Goal: Find specific page/section: Find specific page/section

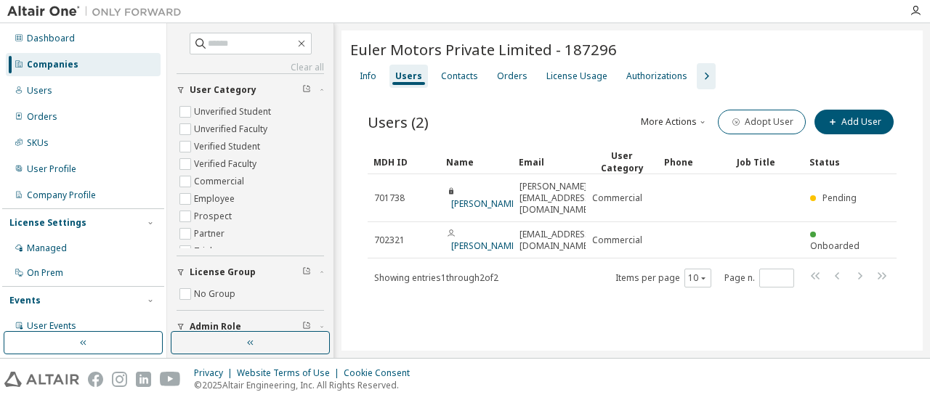
click at [77, 68] on div "Companies" at bounding box center [83, 64] width 155 height 23
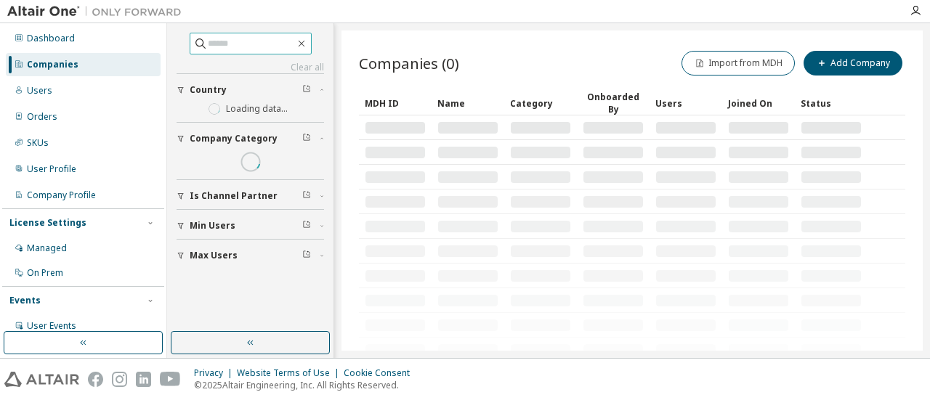
click at [232, 41] on input "text" at bounding box center [251, 43] width 87 height 15
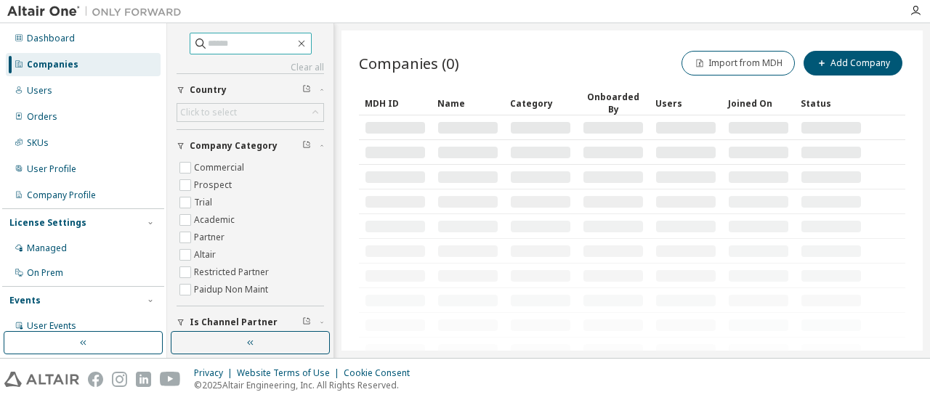
paste input "**********"
type input "**********"
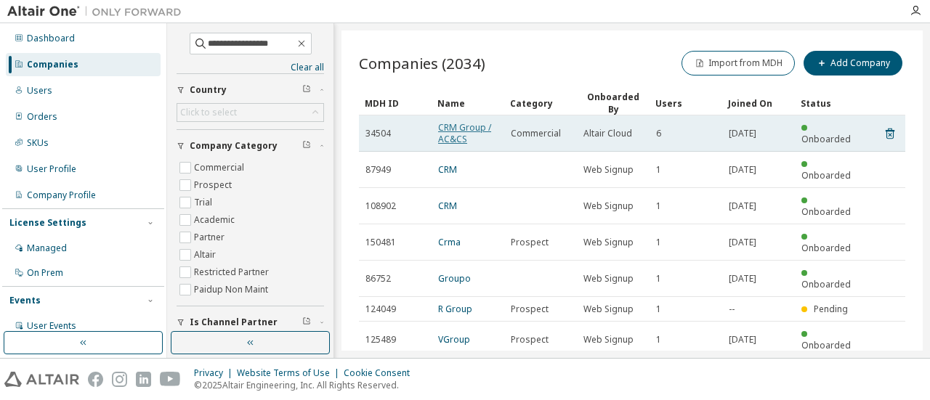
click at [453, 129] on link "CRM Group / AC&CS" at bounding box center [464, 133] width 53 height 24
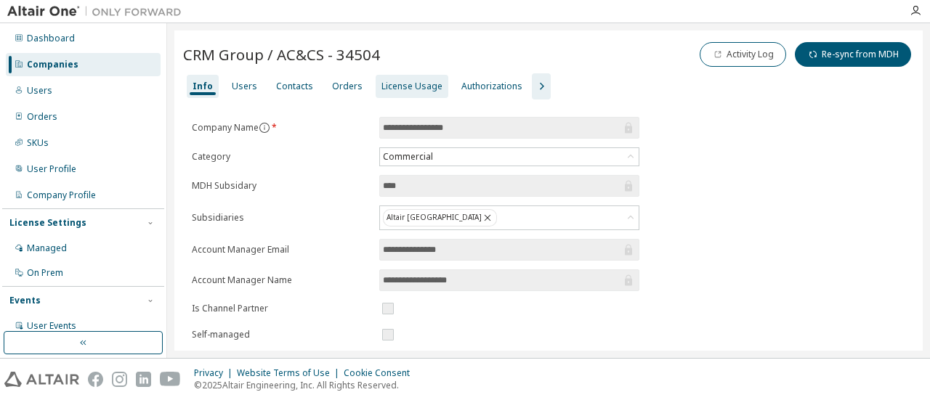
click at [382, 84] on div "License Usage" at bounding box center [412, 87] width 61 height 12
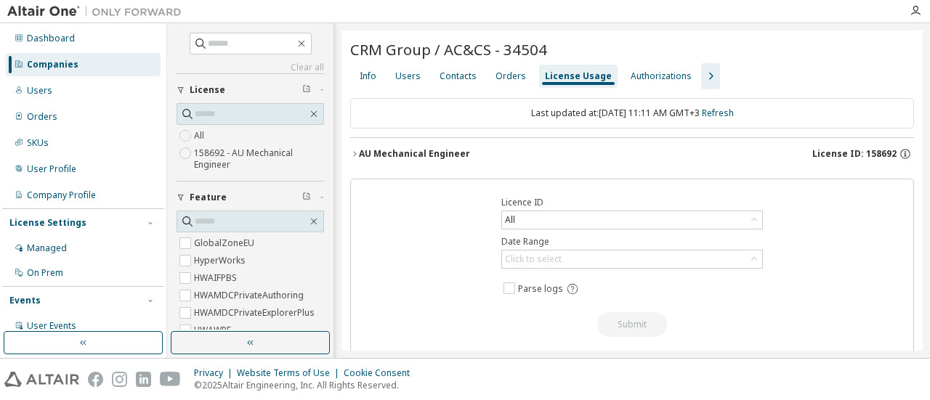
click at [356, 152] on icon "button" at bounding box center [354, 154] width 9 height 9
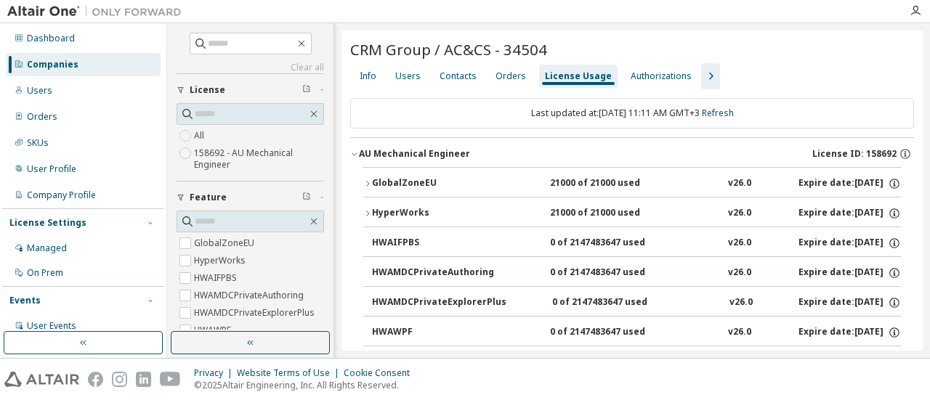
click at [356, 152] on icon "button" at bounding box center [354, 154] width 9 height 9
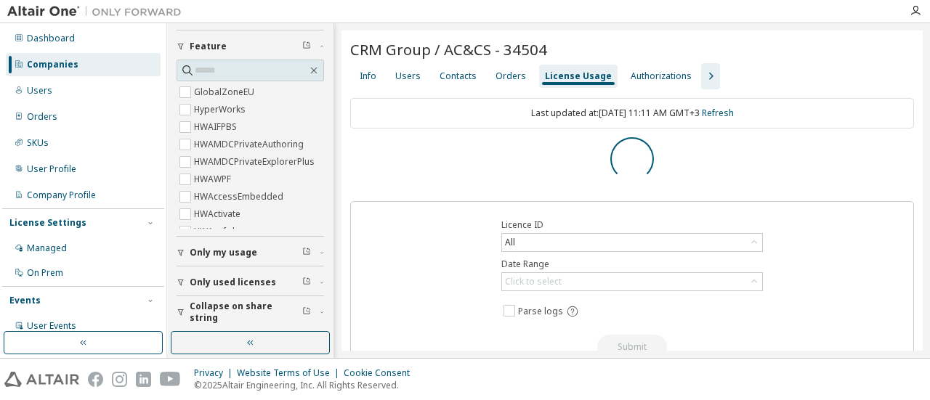
click at [211, 249] on span "Only my usage" at bounding box center [224, 253] width 68 height 12
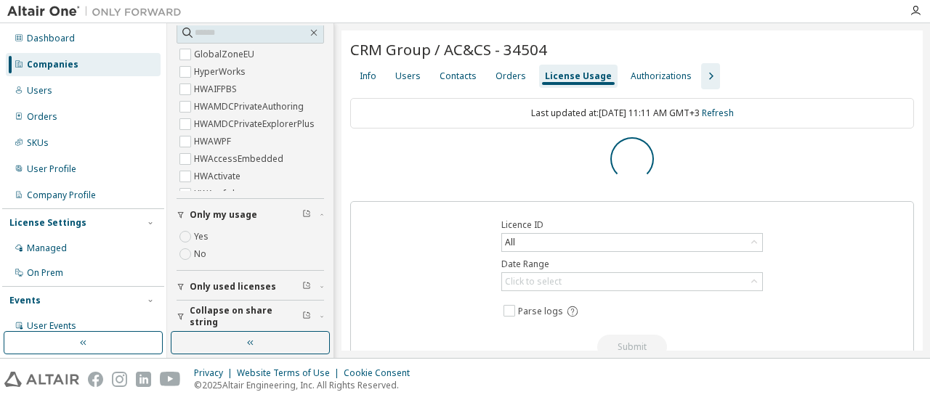
scroll to position [193, 0]
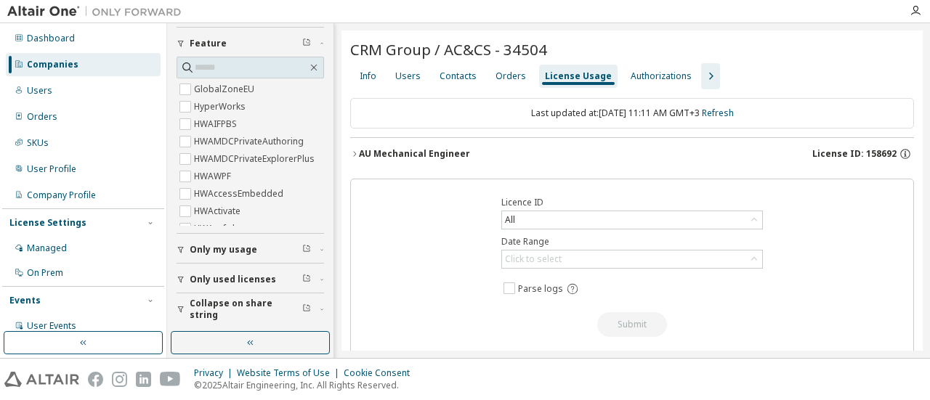
click at [215, 269] on button "Only used licenses" at bounding box center [251, 280] width 148 height 32
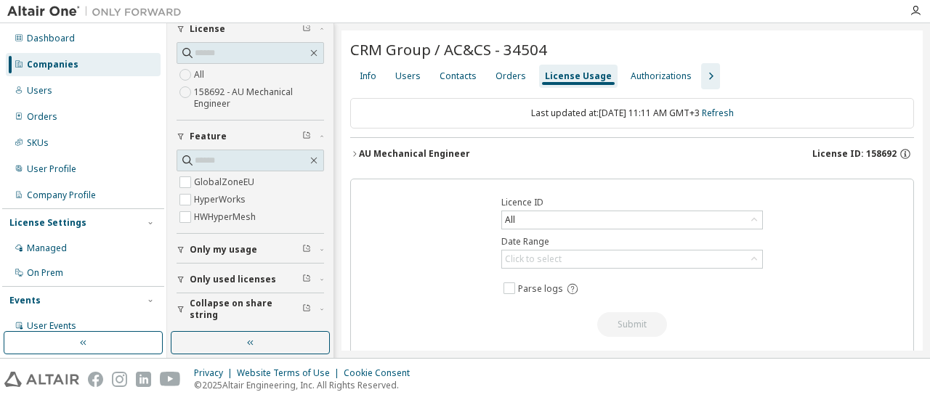
scroll to position [58, 0]
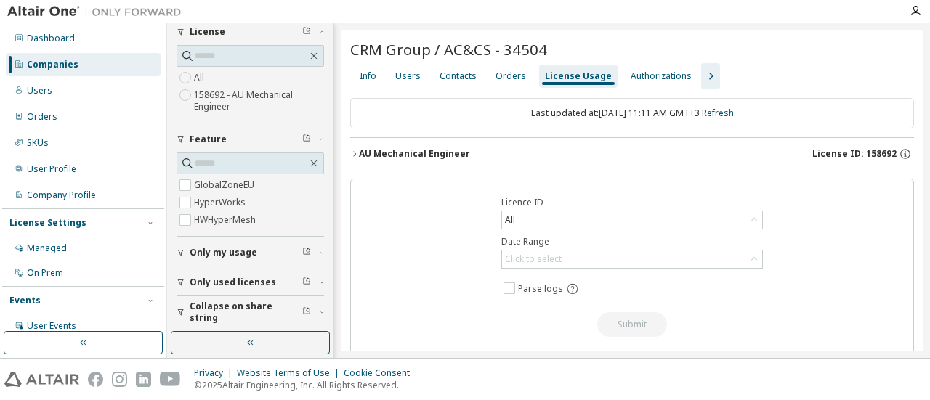
click at [340, 156] on div "Clear all Collapse on share string Only used licenses Only my usage Feature Glo…" at bounding box center [548, 190] width 763 height 335
click at [349, 155] on div "CRM Group / AC&CS - 34504 Clear Load Save Save As Field Operator Value Select f…" at bounding box center [632, 210] width 581 height 359
click at [354, 155] on icon "button" at bounding box center [354, 154] width 9 height 9
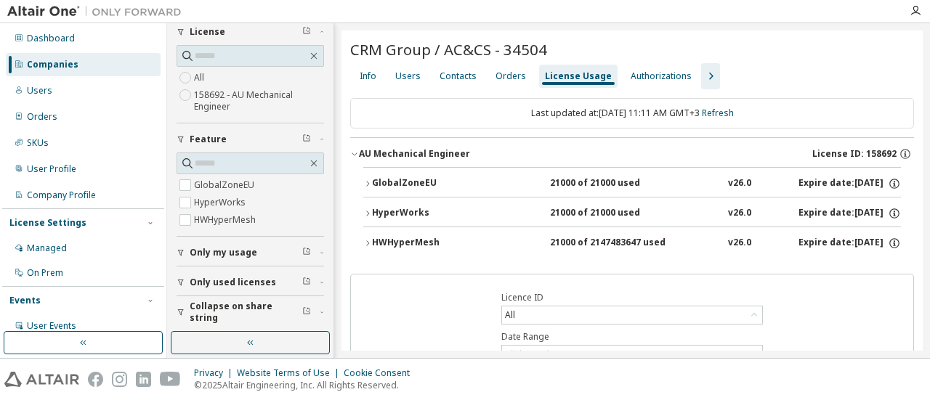
click at [369, 242] on icon "button" at bounding box center [367, 243] width 9 height 9
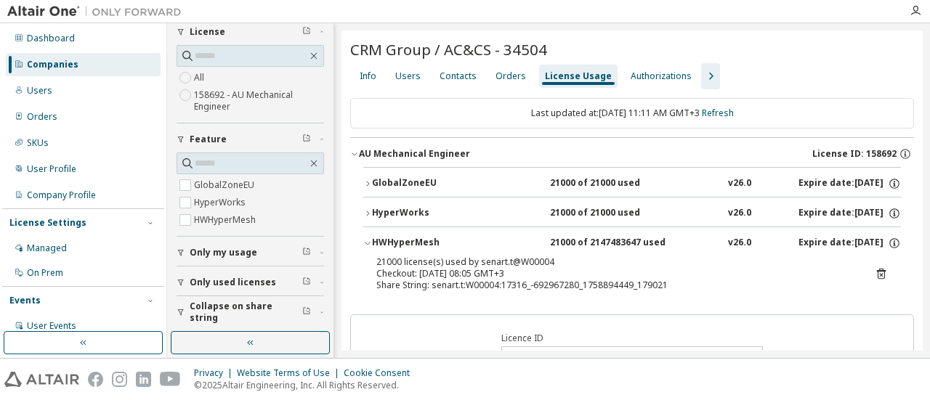
click at [369, 239] on icon "button" at bounding box center [367, 243] width 9 height 9
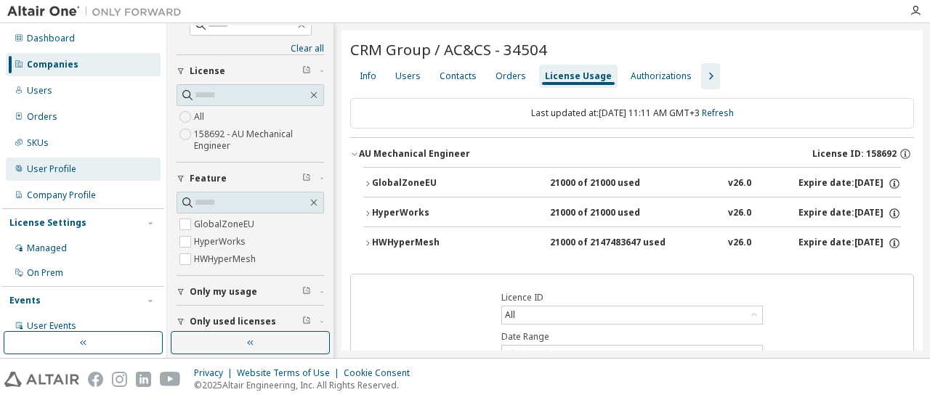
scroll to position [0, 0]
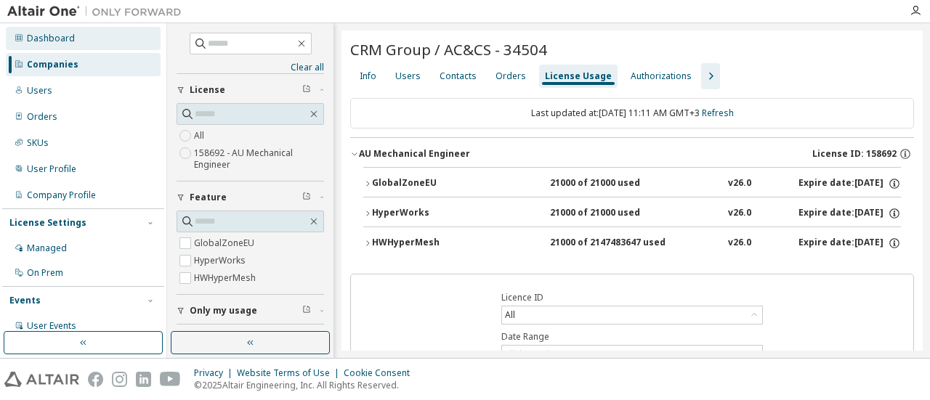
drag, startPoint x: 92, startPoint y: 62, endPoint x: 142, endPoint y: 47, distance: 52.4
click at [91, 62] on div "Companies" at bounding box center [83, 64] width 155 height 23
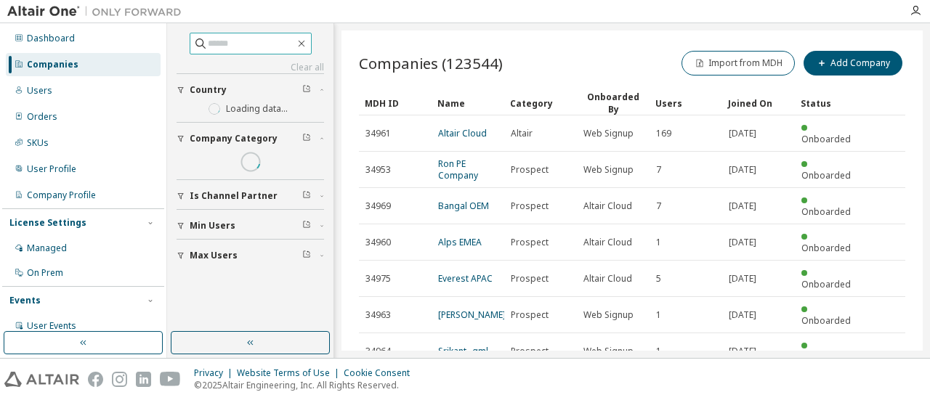
click at [217, 45] on input "text" at bounding box center [251, 43] width 87 height 15
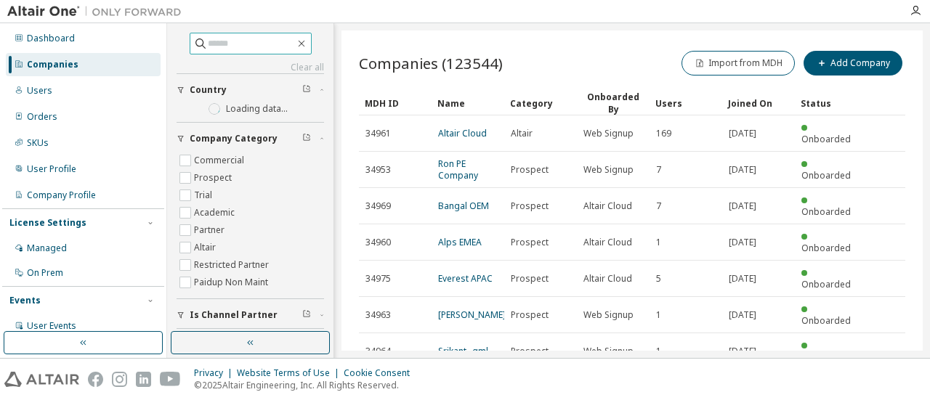
paste input "**********"
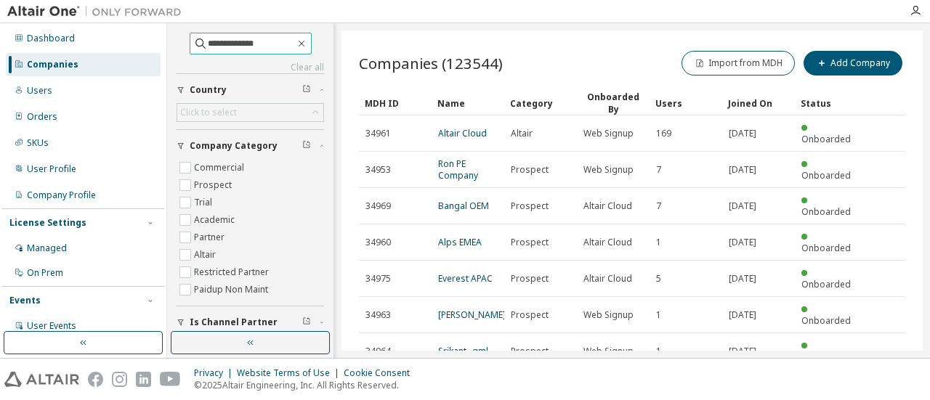
type input "**********"
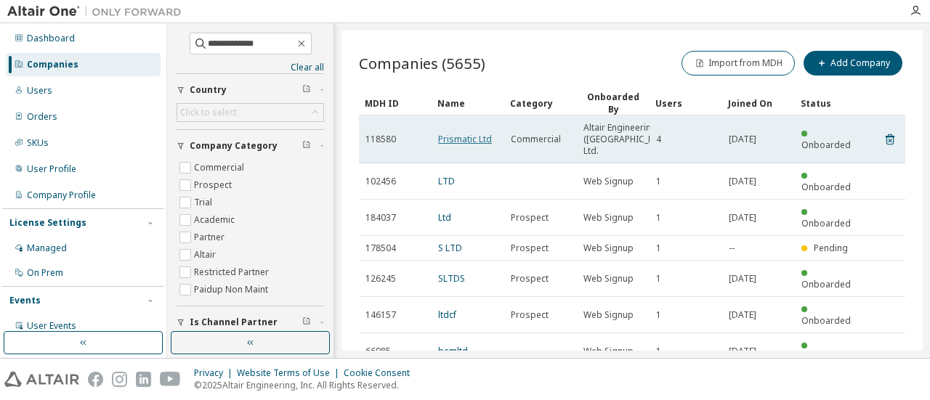
click at [472, 138] on link "Prismatic Ltd" at bounding box center [465, 139] width 54 height 12
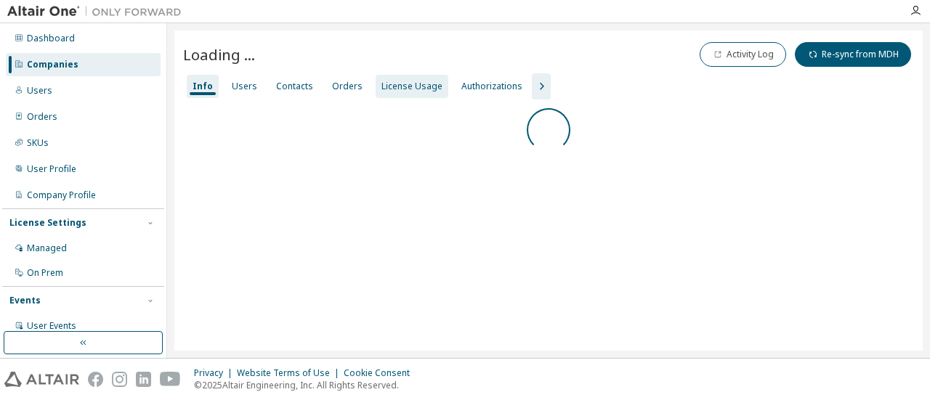
click at [382, 87] on div "License Usage" at bounding box center [412, 87] width 61 height 12
